Goal: Book appointment/travel/reservation

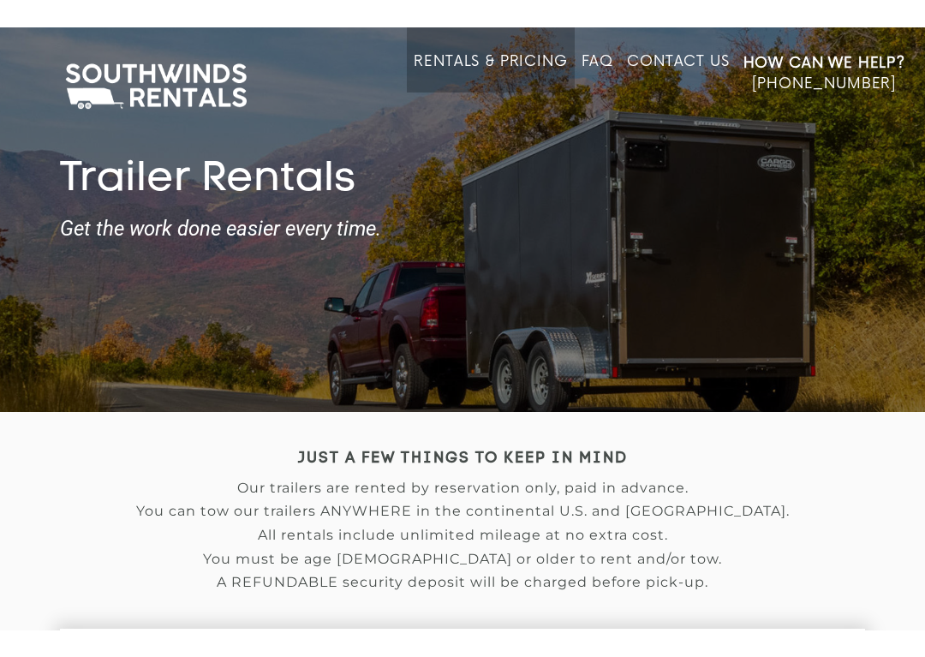
scroll to position [45, 0]
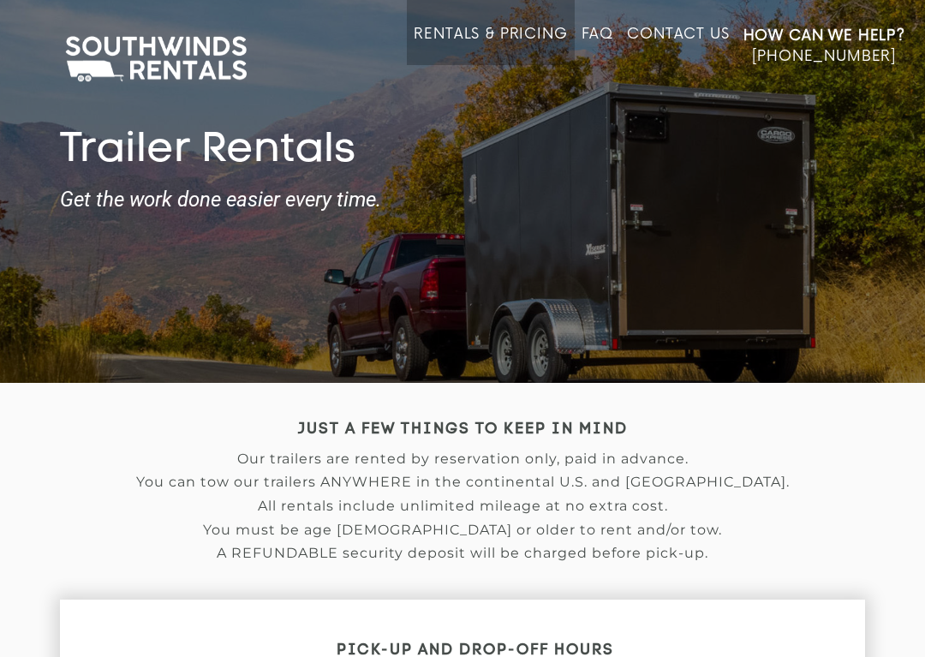
click at [454, 27] on link "Rentals & Pricing" at bounding box center [490, 45] width 153 height 39
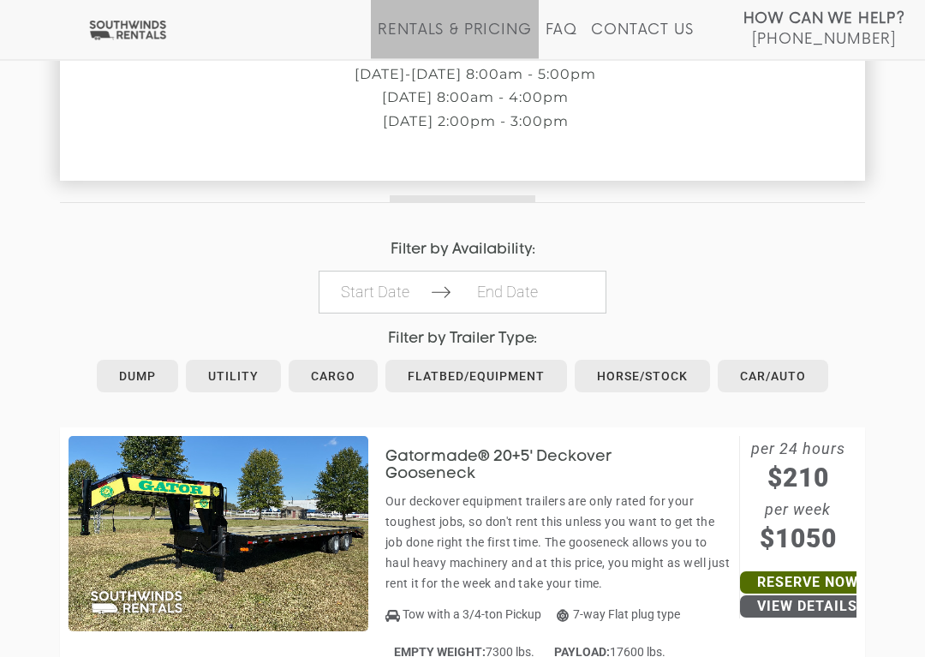
scroll to position [689, 0]
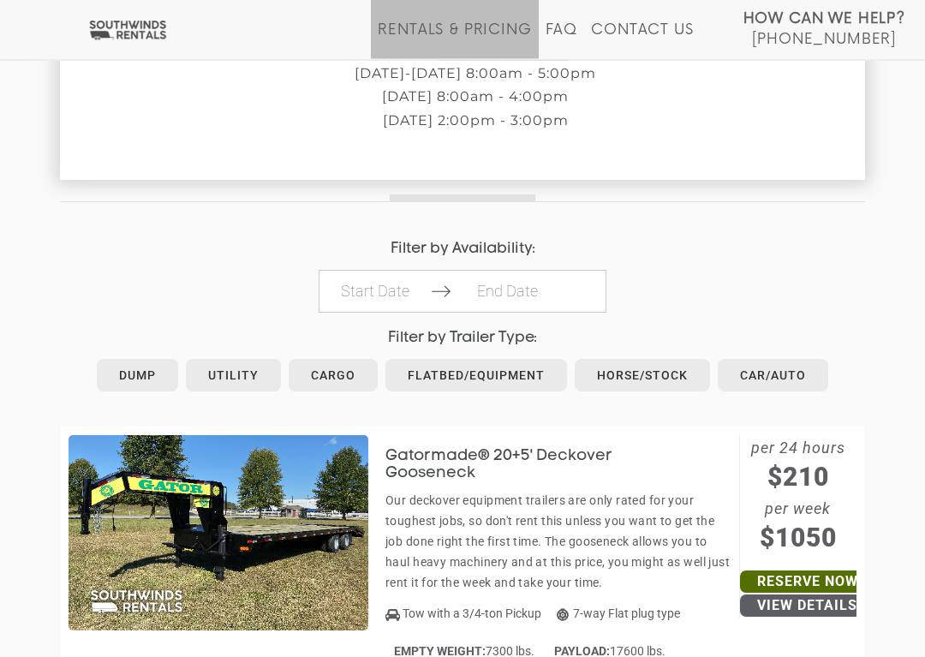
click at [782, 377] on link "Car/Auto" at bounding box center [773, 376] width 110 height 33
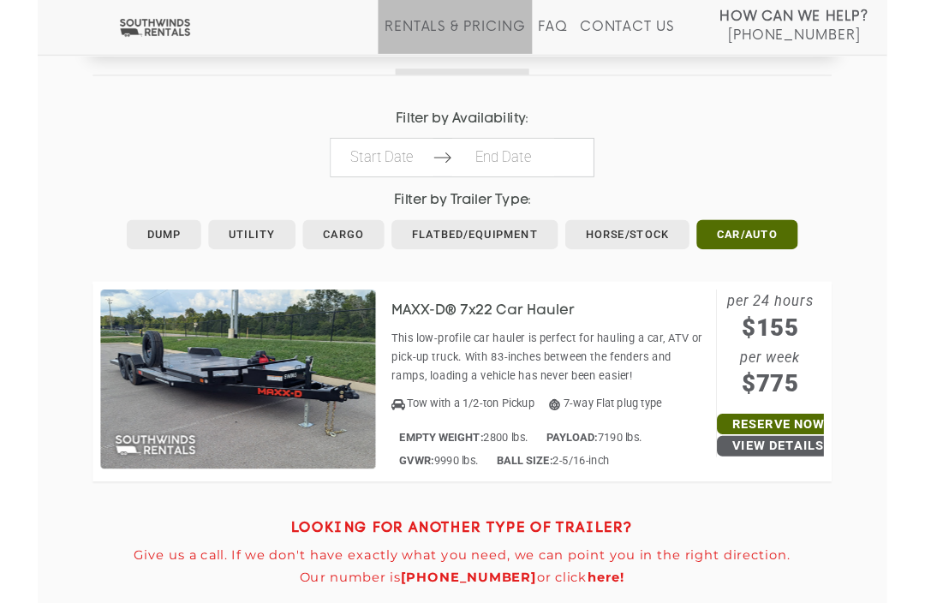
scroll to position [809, 0]
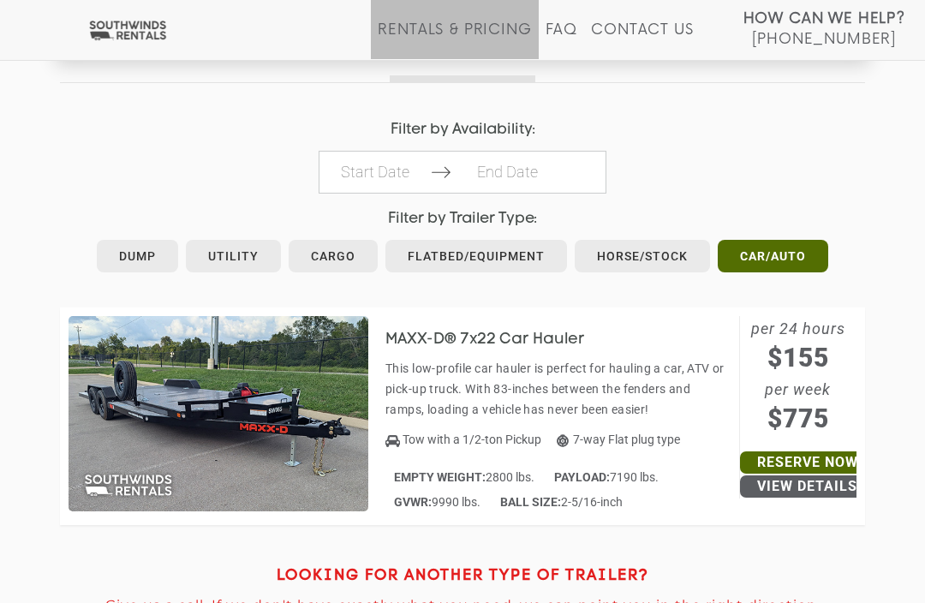
click at [227, 247] on link "Utility" at bounding box center [233, 256] width 95 height 33
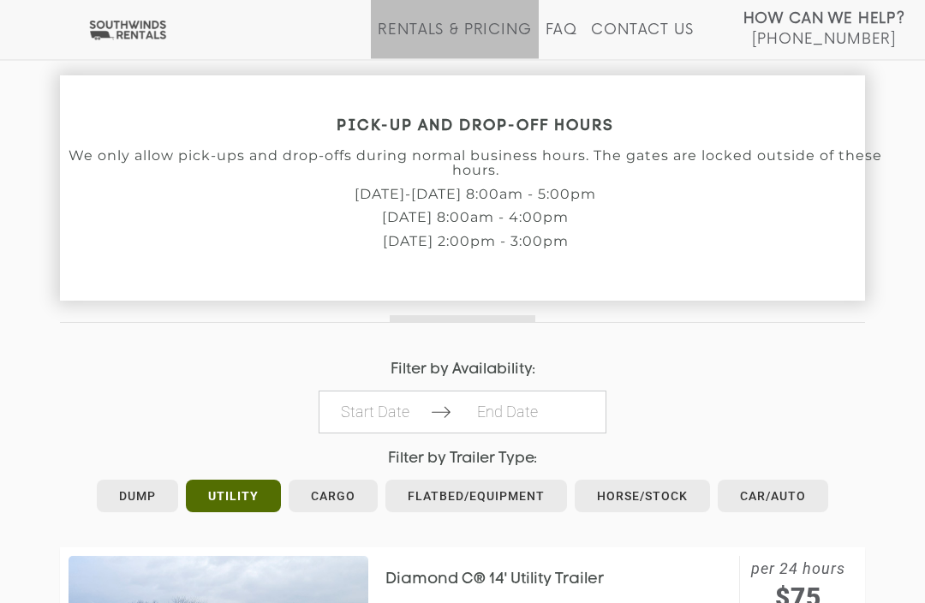
scroll to position [564, 0]
